Goal: Task Accomplishment & Management: Use online tool/utility

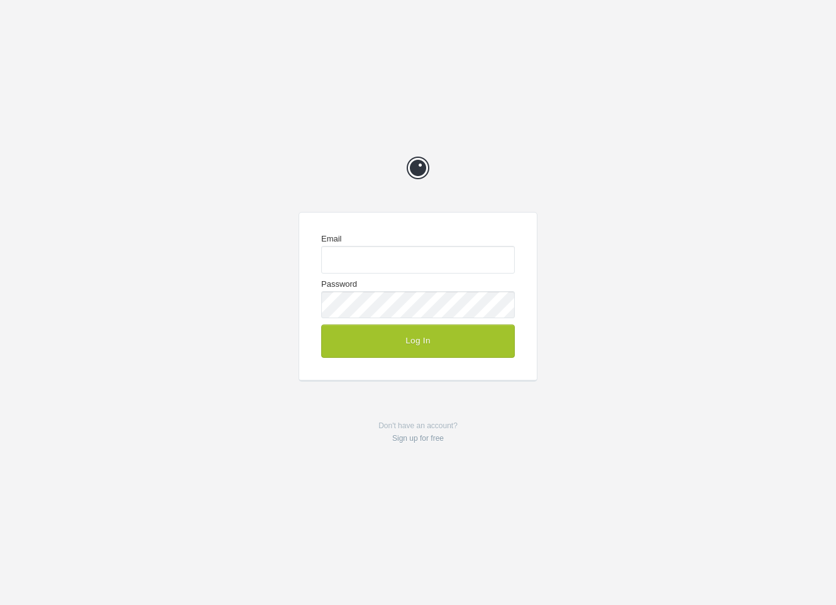
click at [0, 604] on com-1password-button at bounding box center [0, 605] width 0 height 0
type input "enquiries@jeremyhickman.co.uk"
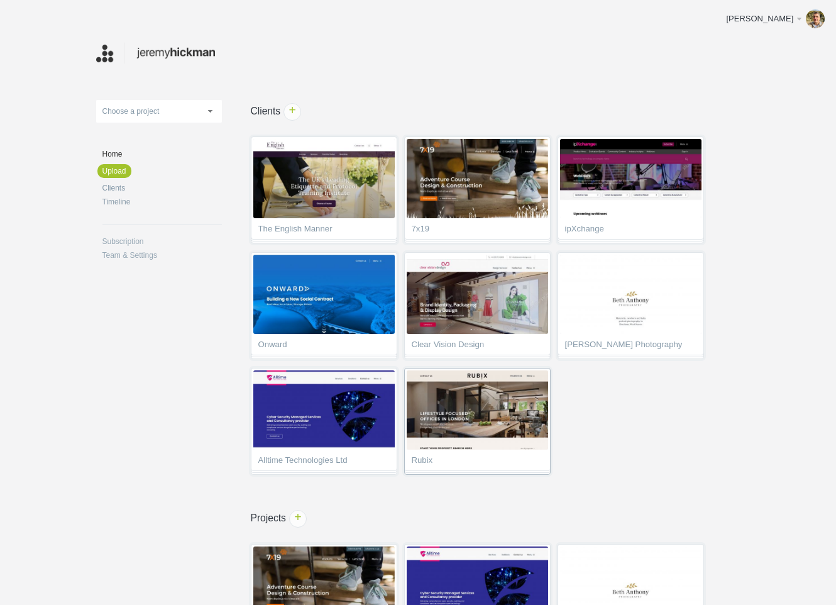
click at [444, 419] on img at bounding box center [477, 409] width 141 height 79
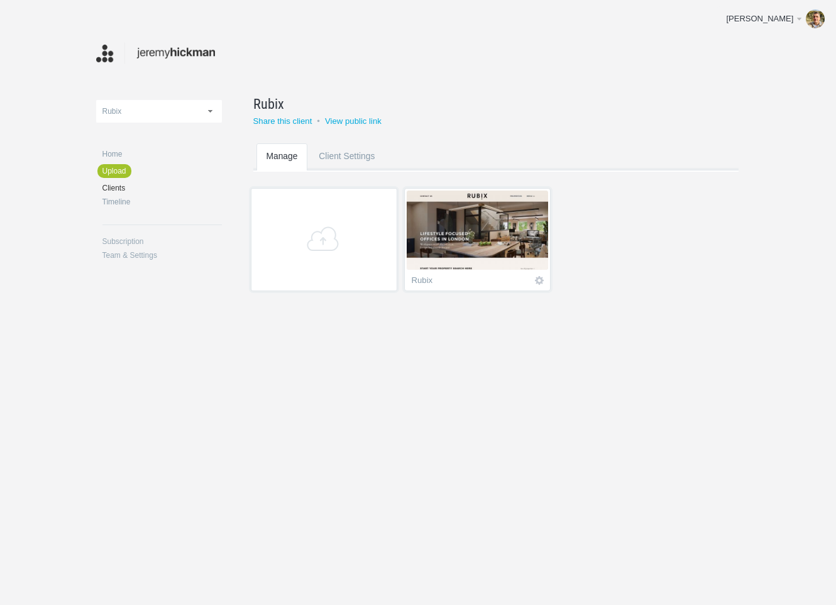
click at [480, 268] on img at bounding box center [477, 229] width 141 height 79
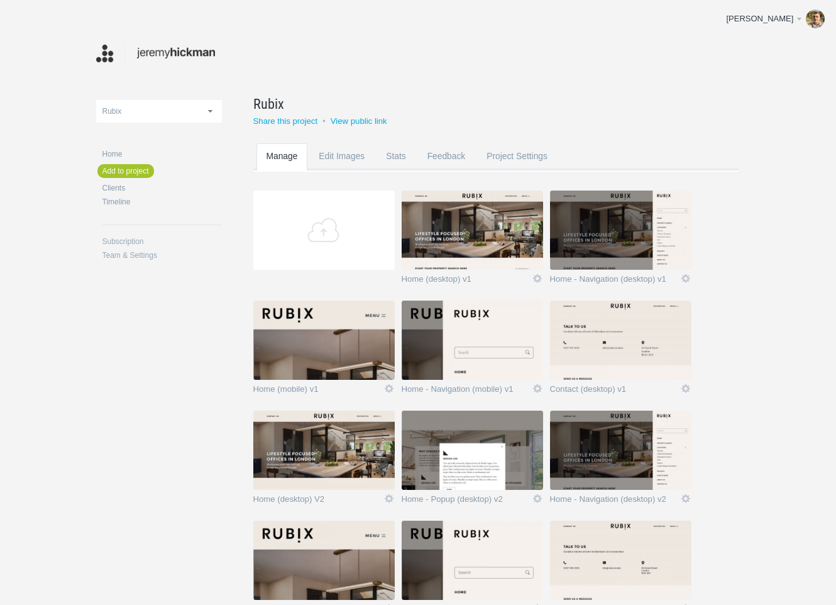
scroll to position [85, 0]
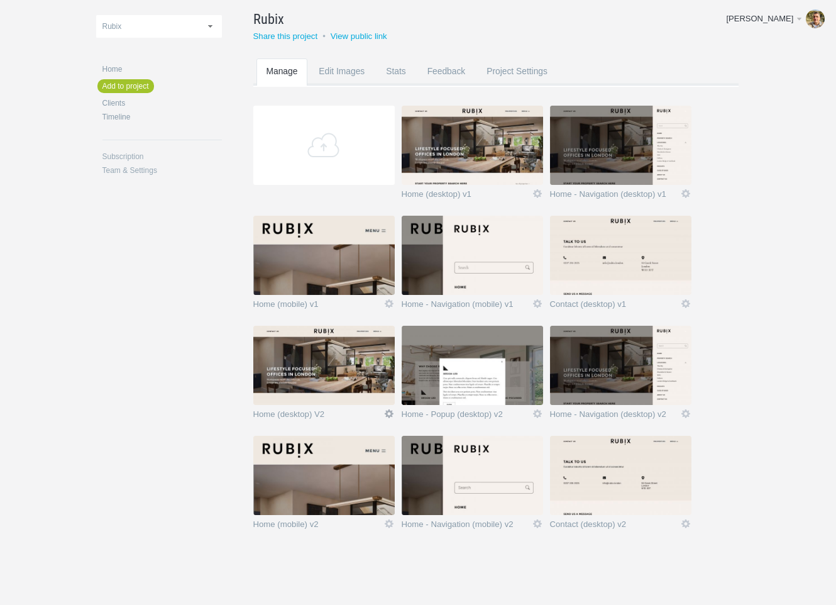
click at [387, 411] on link "Icon" at bounding box center [388, 413] width 11 height 11
click at [379, 360] on link "Edit / Replace" at bounding box center [364, 361] width 76 height 14
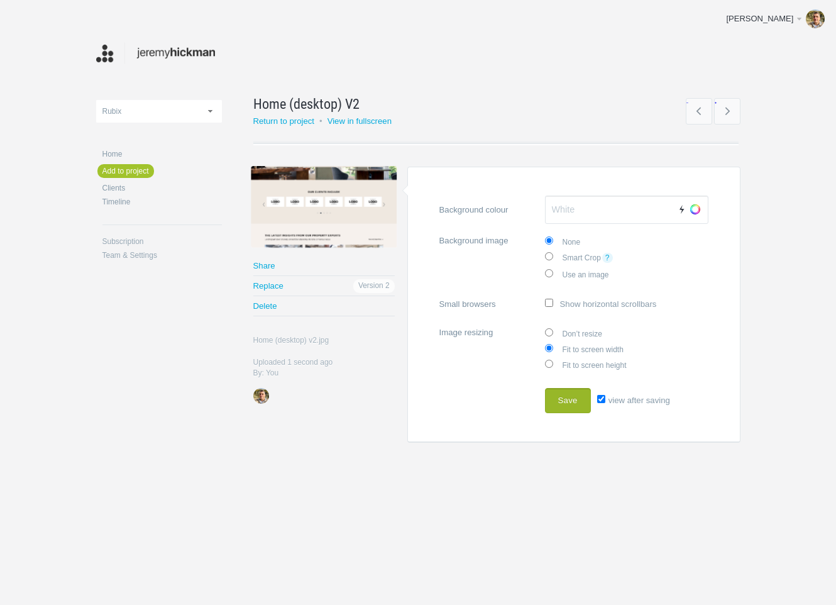
click at [562, 399] on button "Save" at bounding box center [568, 400] width 46 height 25
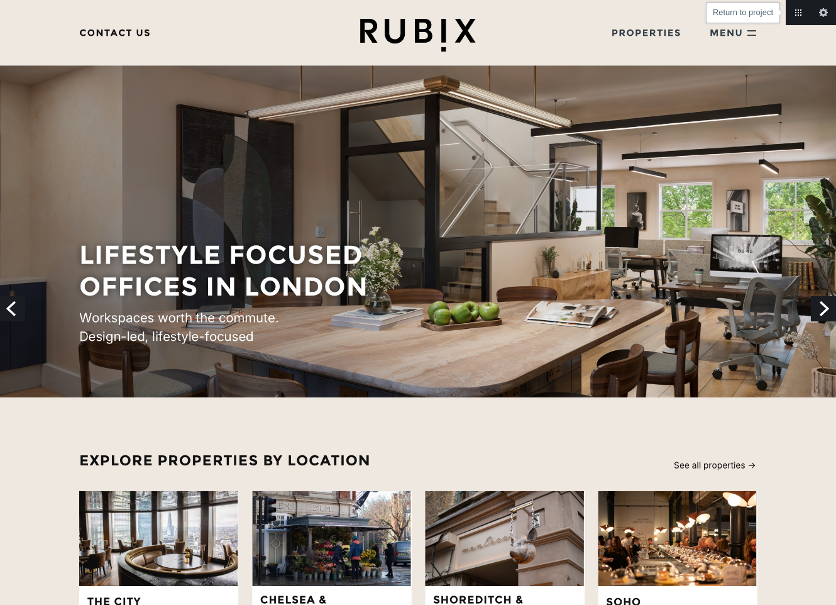
click at [792, 16] on link "Return to project" at bounding box center [798, 12] width 25 height 25
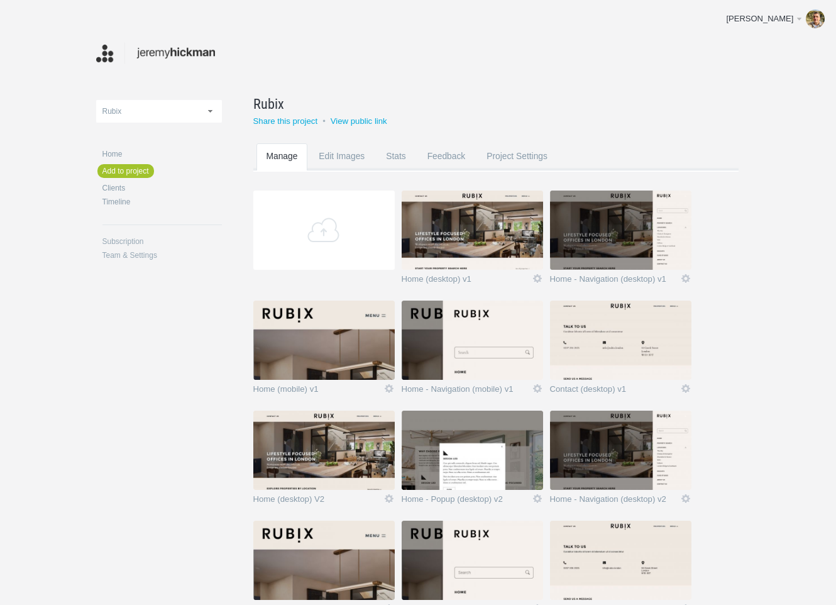
scroll to position [85, 0]
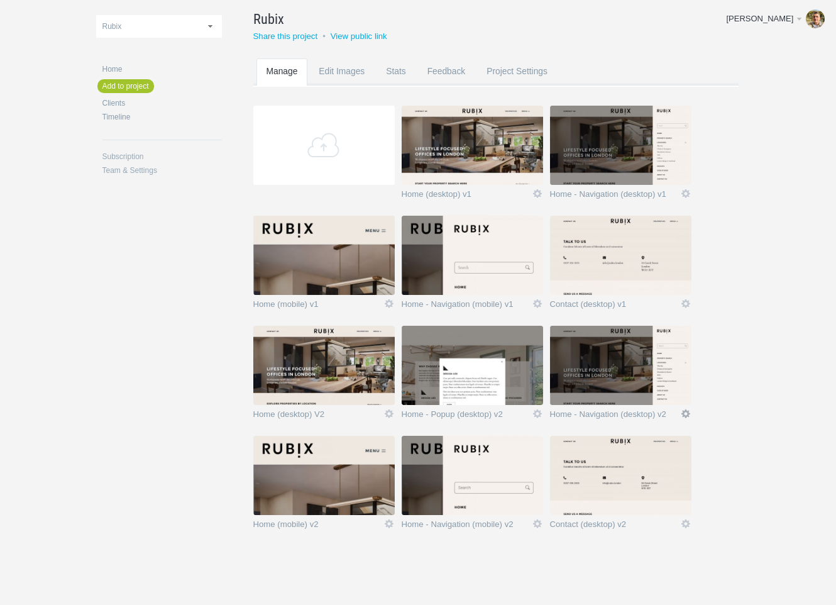
click at [687, 414] on link "Icon" at bounding box center [685, 413] width 11 height 11
click at [666, 361] on link "Edit / Replace" at bounding box center [661, 361] width 76 height 14
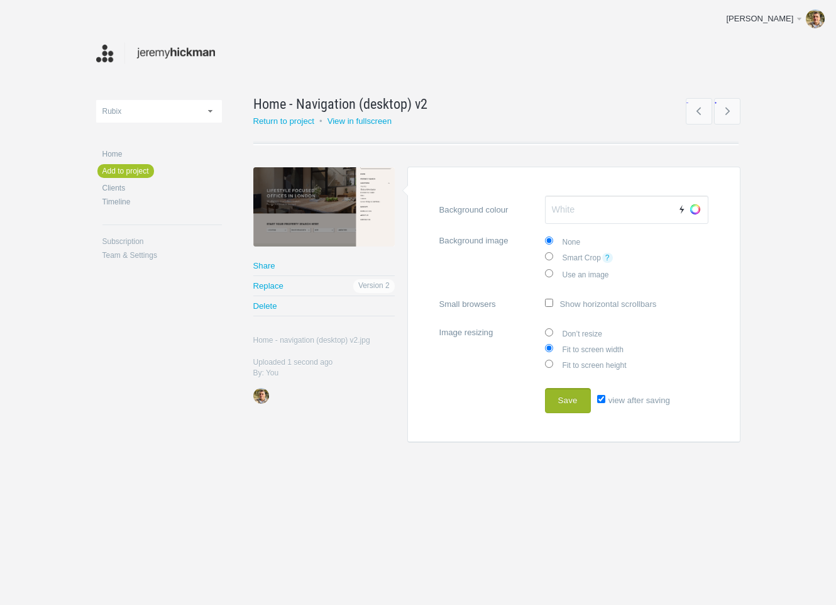
click at [572, 402] on button "Save" at bounding box center [568, 400] width 46 height 25
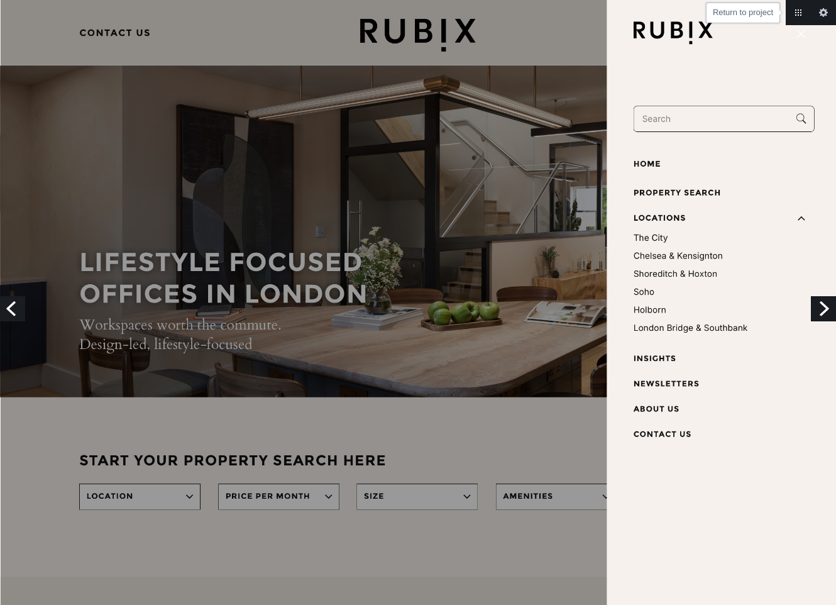
click at [800, 9] on link "Return to project" at bounding box center [798, 12] width 25 height 25
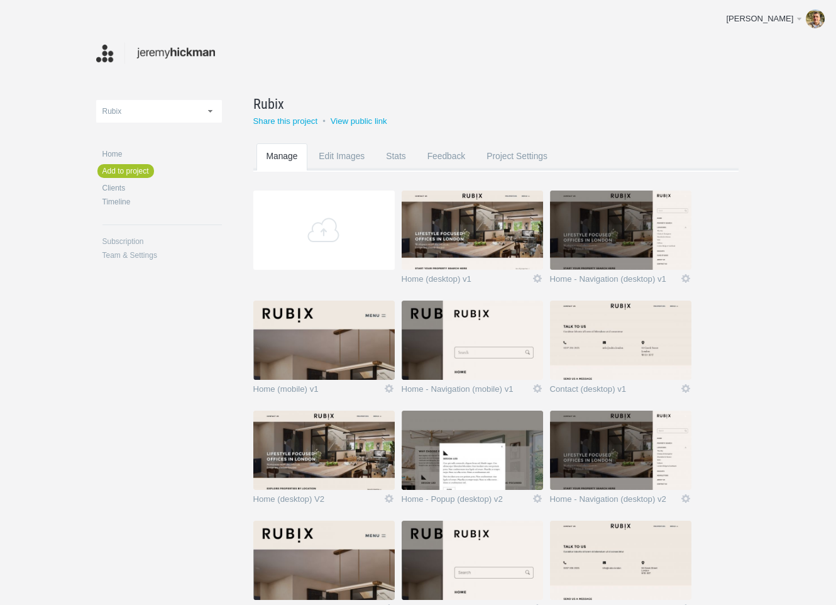
scroll to position [85, 0]
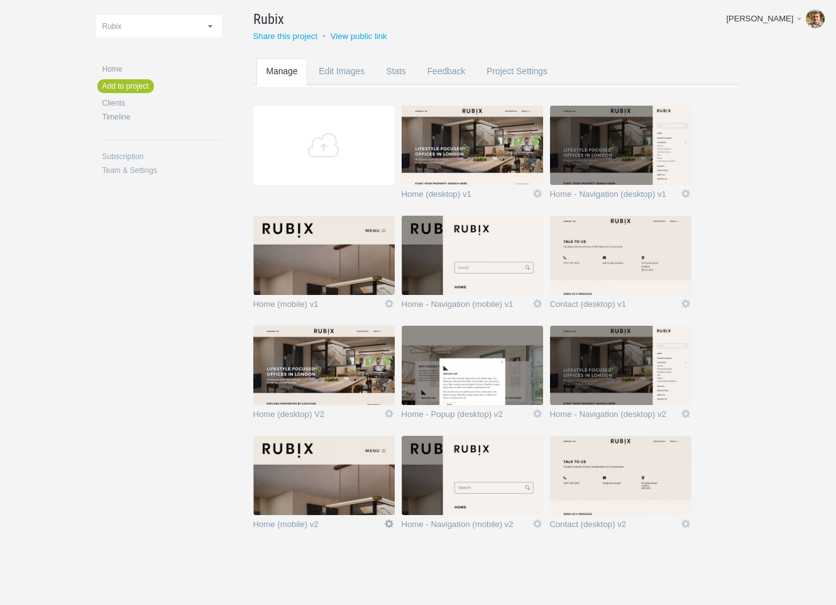
click at [389, 522] on link "Icon" at bounding box center [388, 523] width 11 height 11
click at [380, 470] on link "Edit / Replace" at bounding box center [364, 471] width 76 height 14
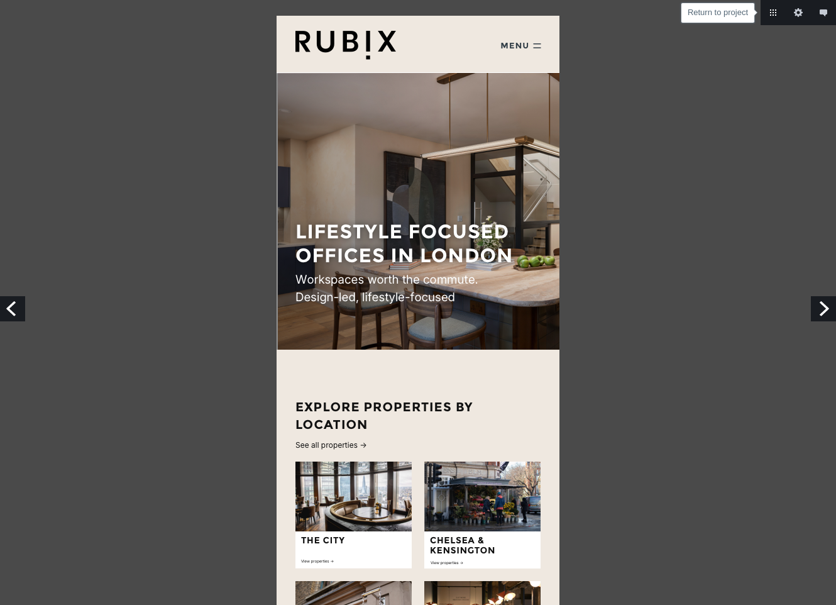
click at [777, 15] on link "Return to project" at bounding box center [773, 12] width 25 height 25
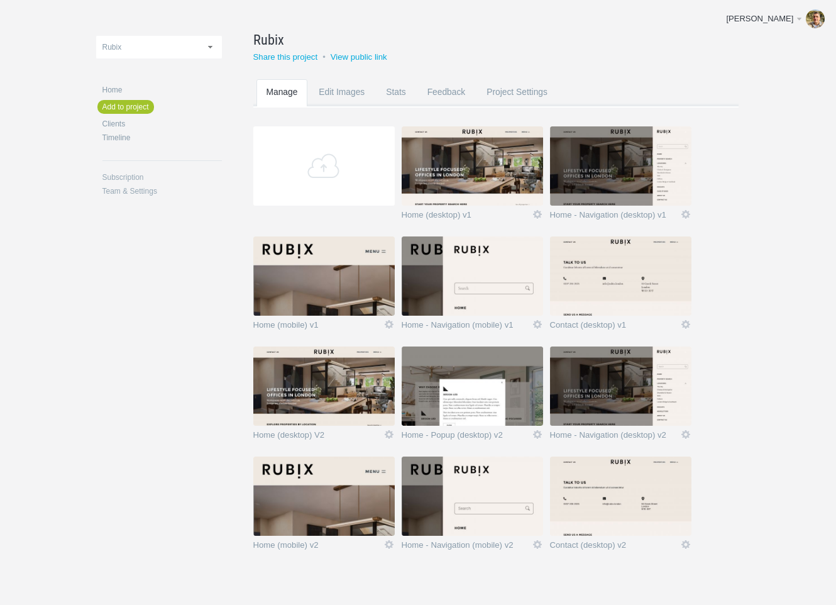
scroll to position [85, 0]
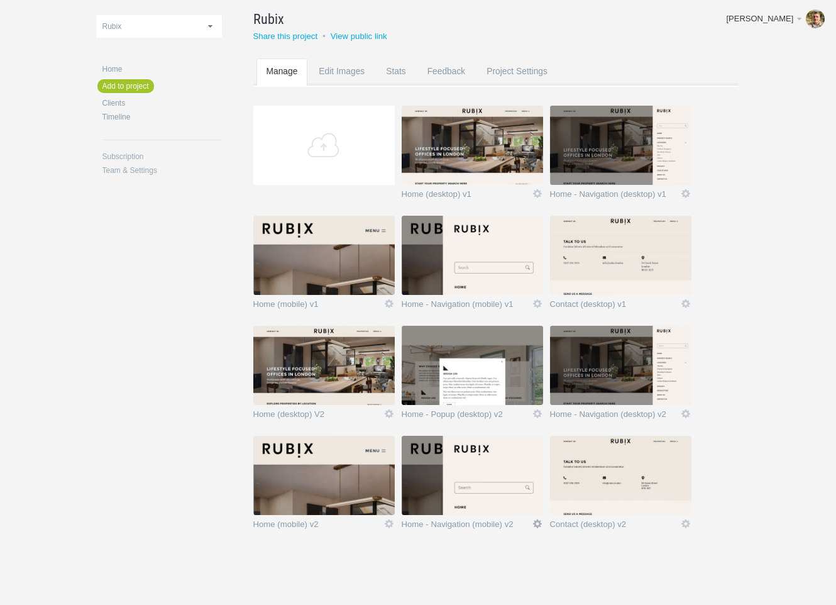
click at [537, 523] on link "Icon" at bounding box center [537, 523] width 11 height 11
click at [530, 470] on link "Edit / Replace" at bounding box center [513, 471] width 76 height 14
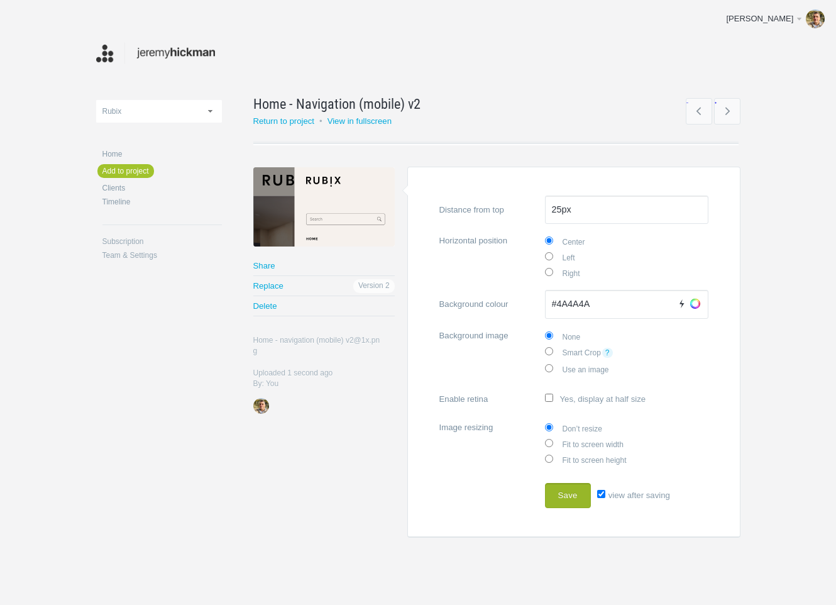
click at [581, 495] on button "Save" at bounding box center [568, 495] width 46 height 25
